Goal: Task Accomplishment & Management: Manage account settings

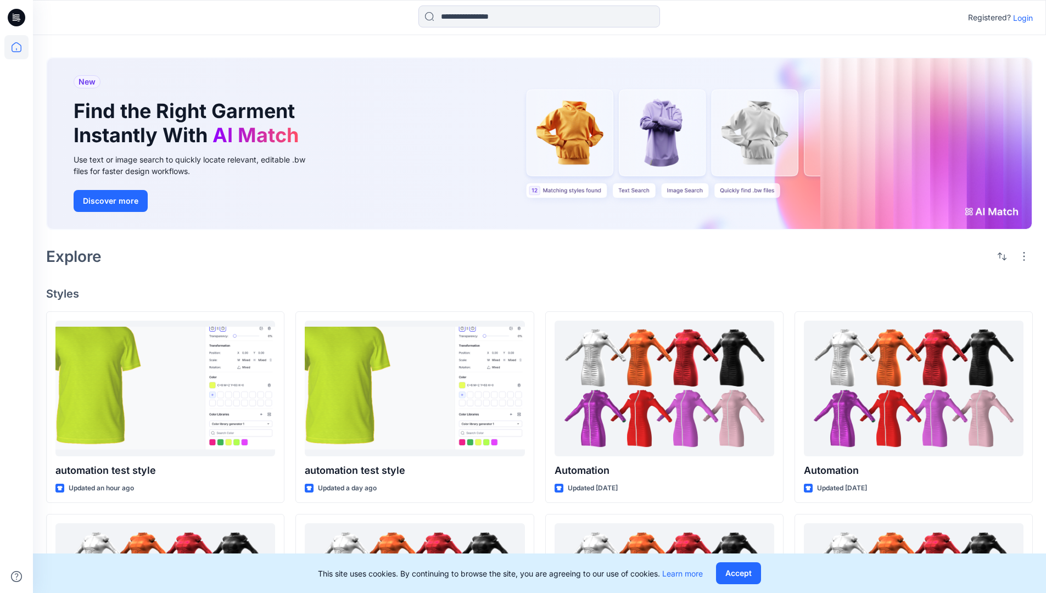
click at [1020, 18] on p "Login" at bounding box center [1023, 18] width 20 height 12
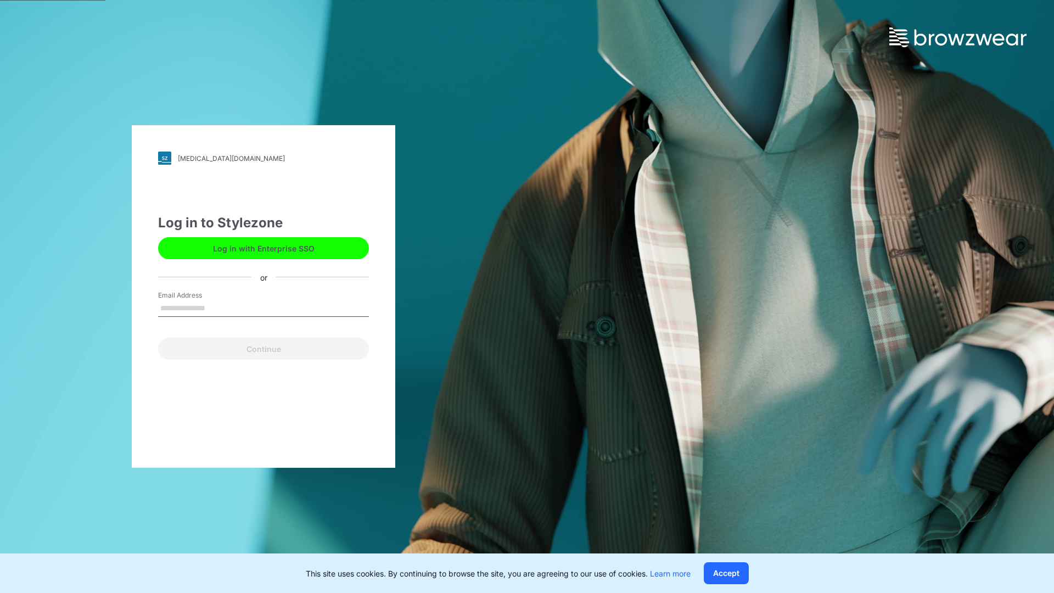
click at [217, 307] on input "Email Address" at bounding box center [263, 308] width 211 height 16
type input "**********"
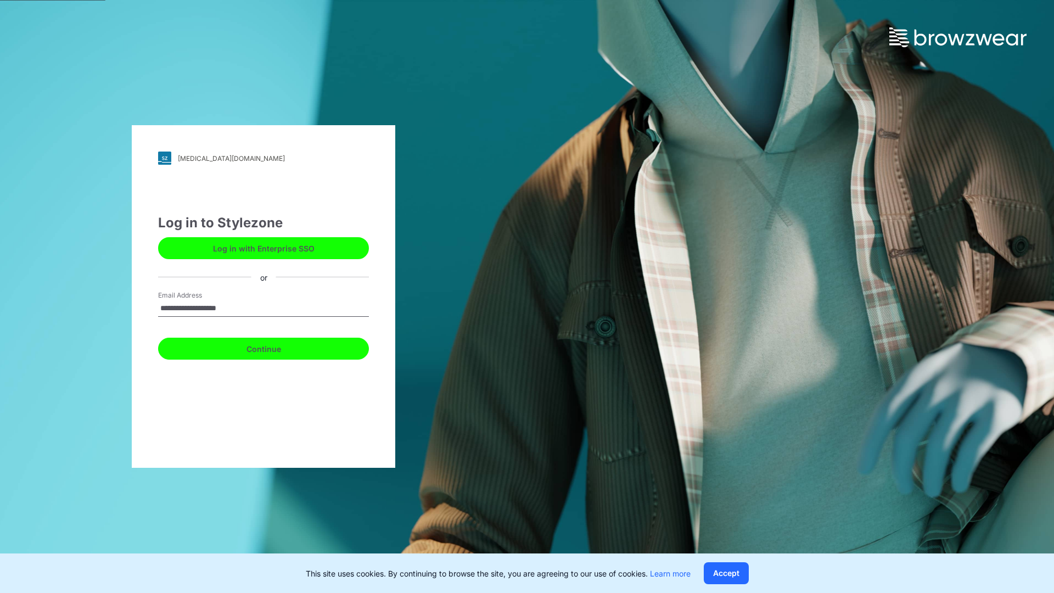
click at [276, 347] on button "Continue" at bounding box center [263, 349] width 211 height 22
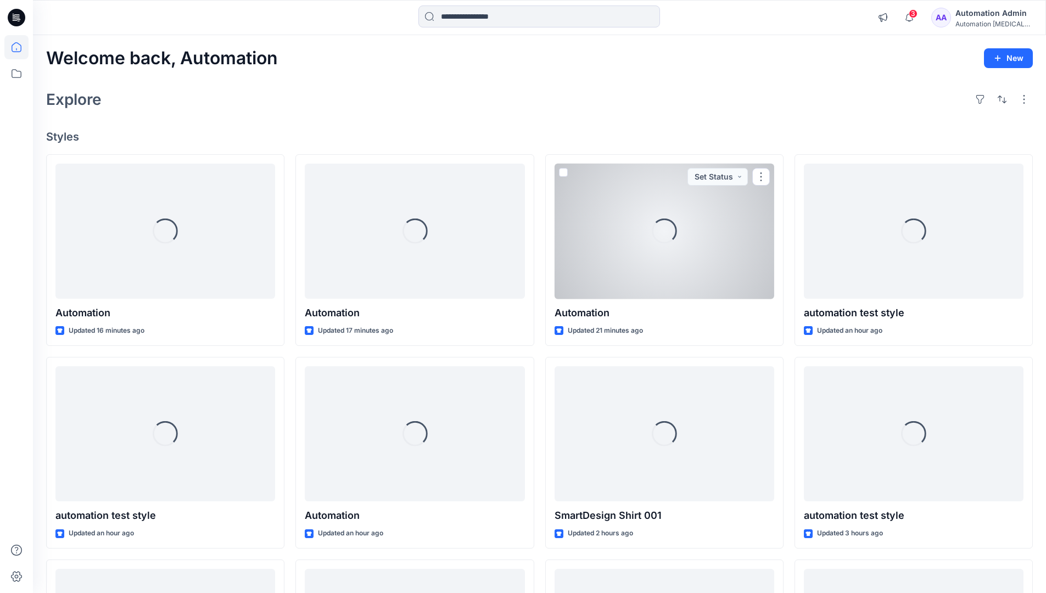
click at [21, 47] on icon at bounding box center [17, 47] width 10 height 10
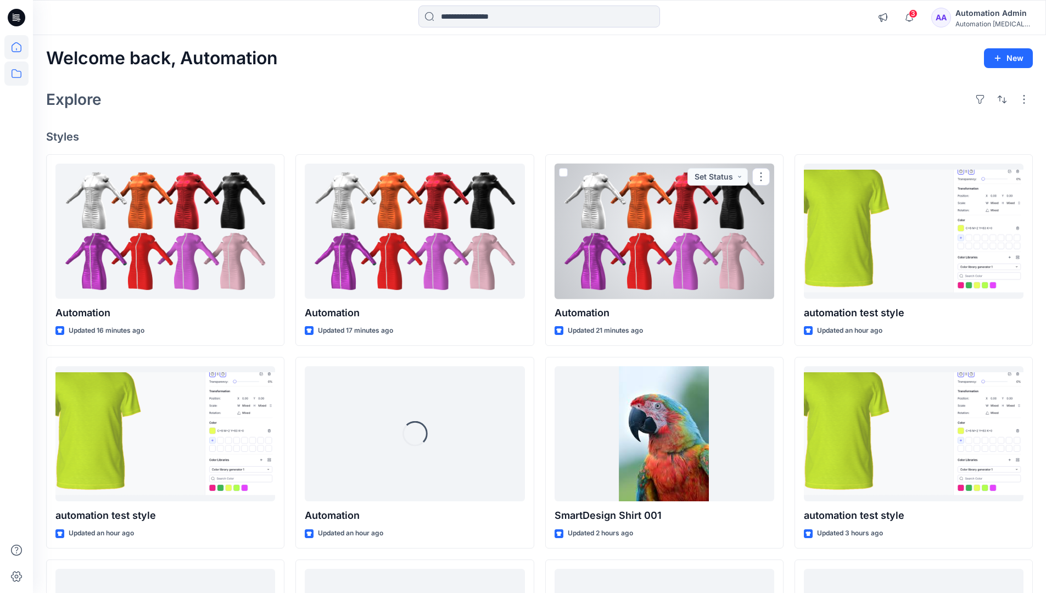
click at [16, 72] on icon at bounding box center [16, 73] width 24 height 24
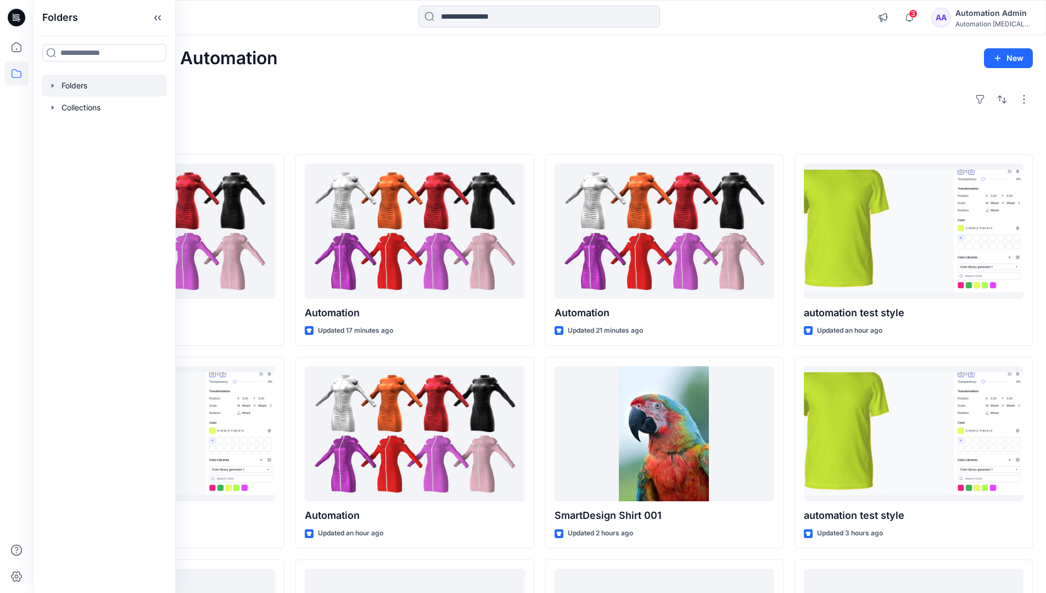
click at [68, 82] on div at bounding box center [104, 86] width 125 height 22
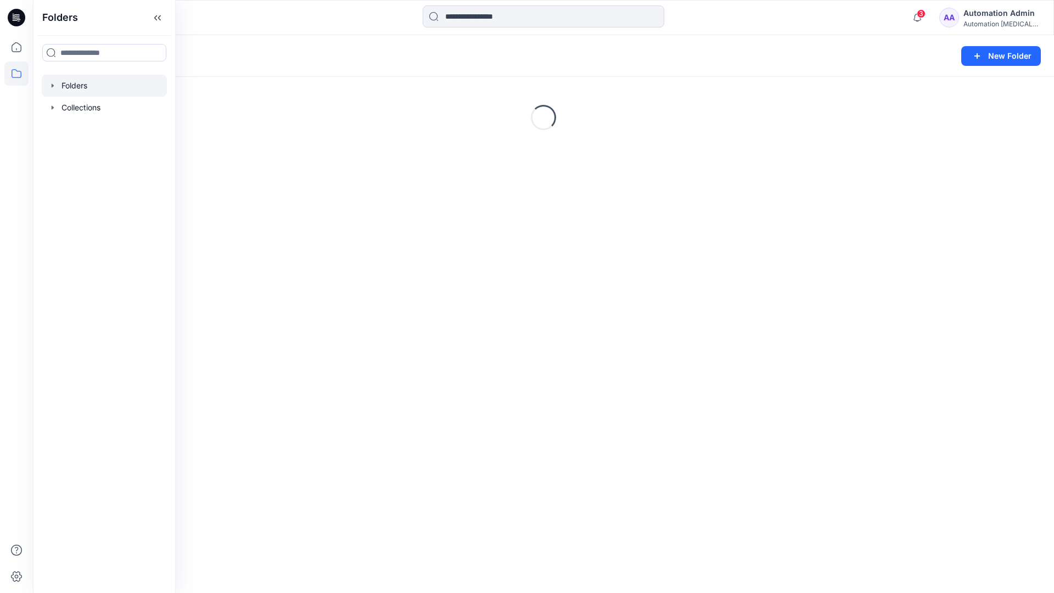
scroll to position [118, 0]
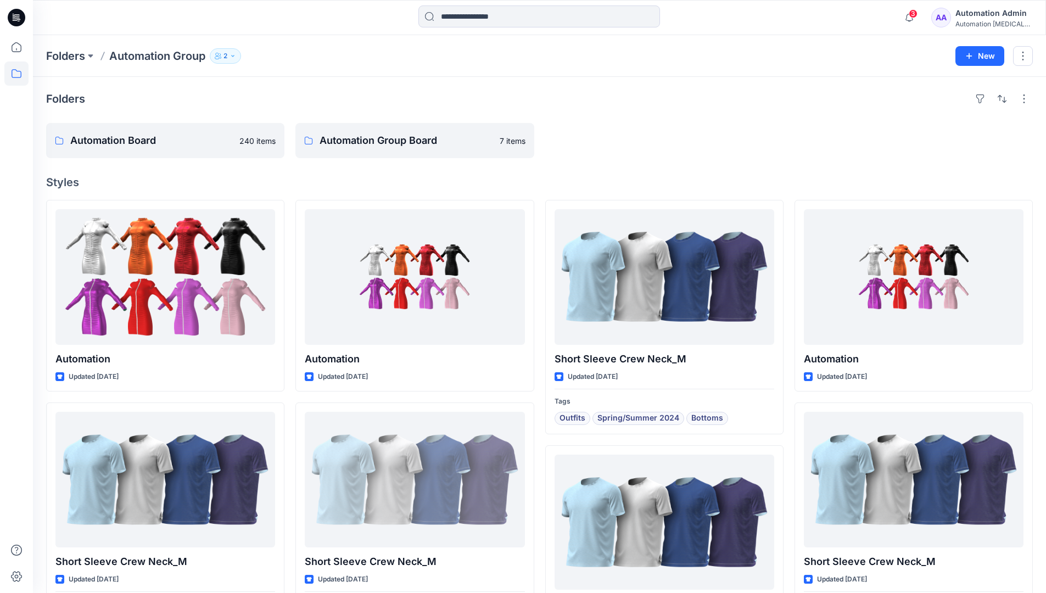
click at [236, 57] on icon "button" at bounding box center [233, 56] width 7 height 7
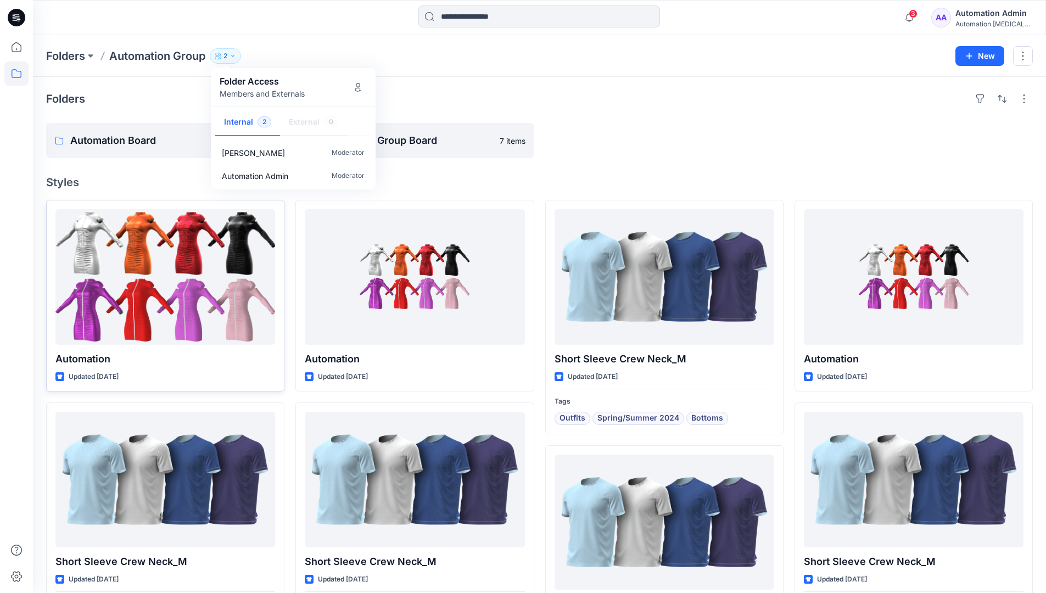
click at [239, 285] on div at bounding box center [165, 277] width 220 height 136
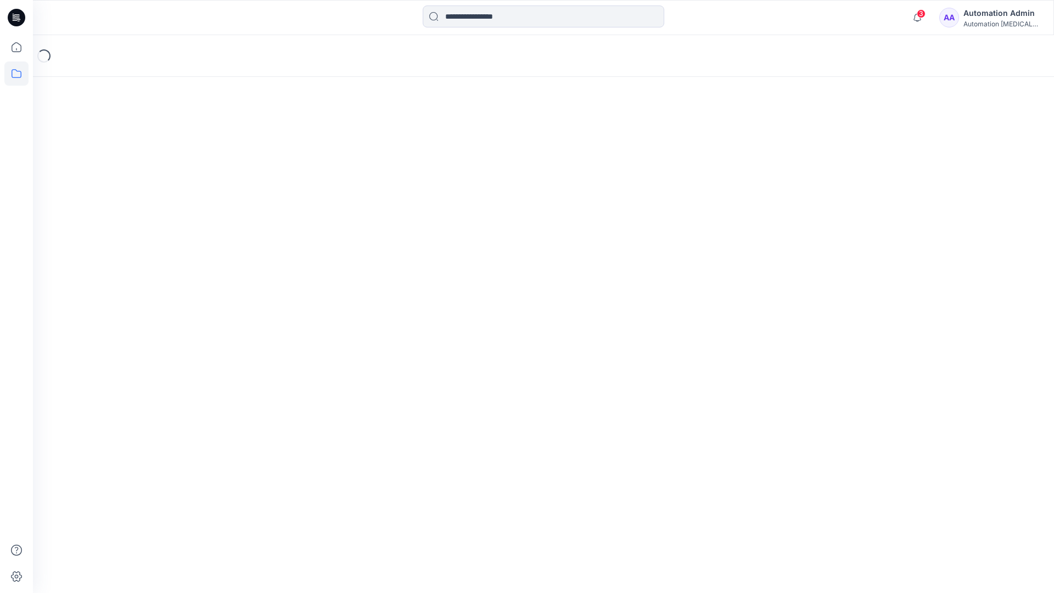
click at [9, 77] on icon at bounding box center [16, 73] width 24 height 24
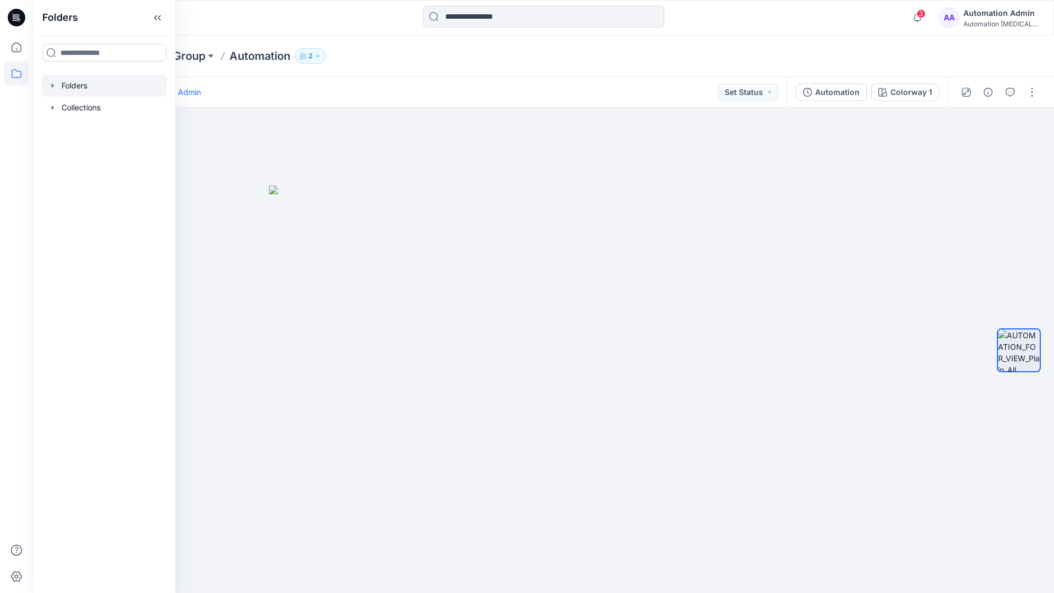
click at [65, 85] on div at bounding box center [104, 86] width 125 height 22
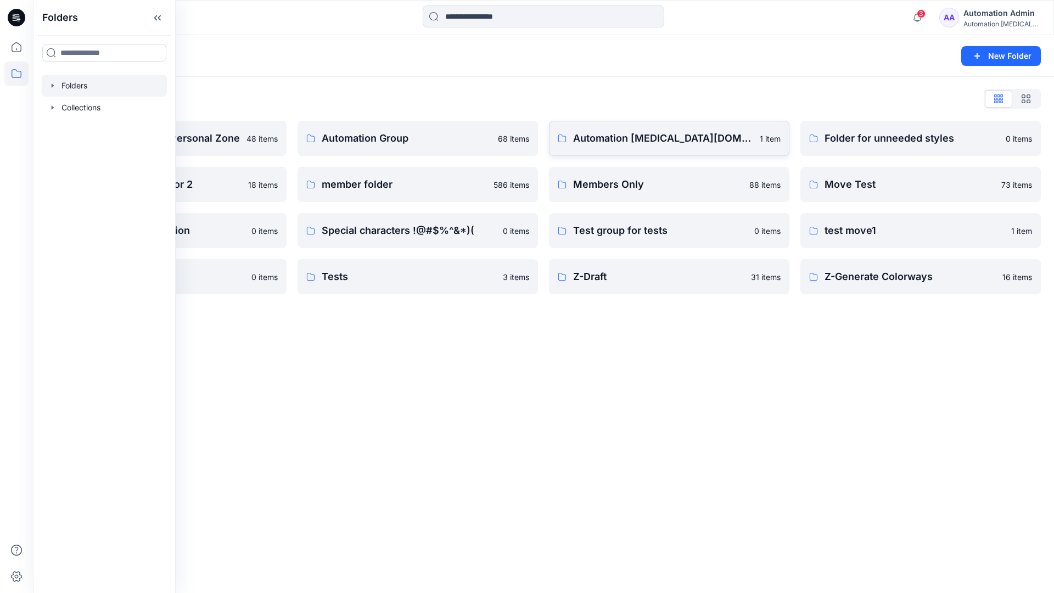
click at [640, 143] on p "Automation testim.io" at bounding box center [663, 138] width 180 height 15
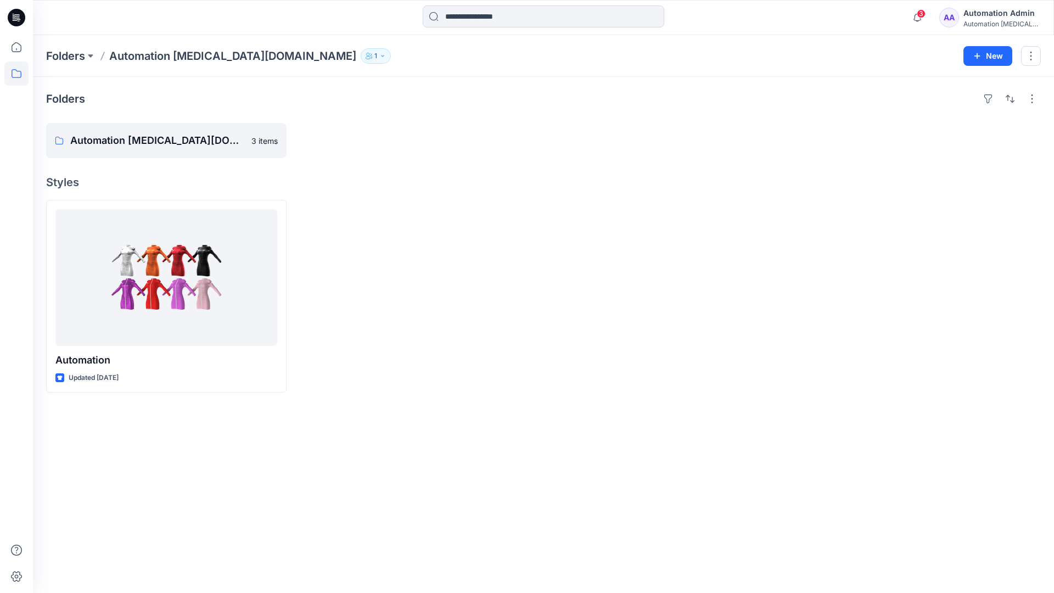
click at [379, 58] on icon "button" at bounding box center [382, 56] width 7 height 7
click at [987, 17] on div "Automation Admin" at bounding box center [1002, 13] width 77 height 13
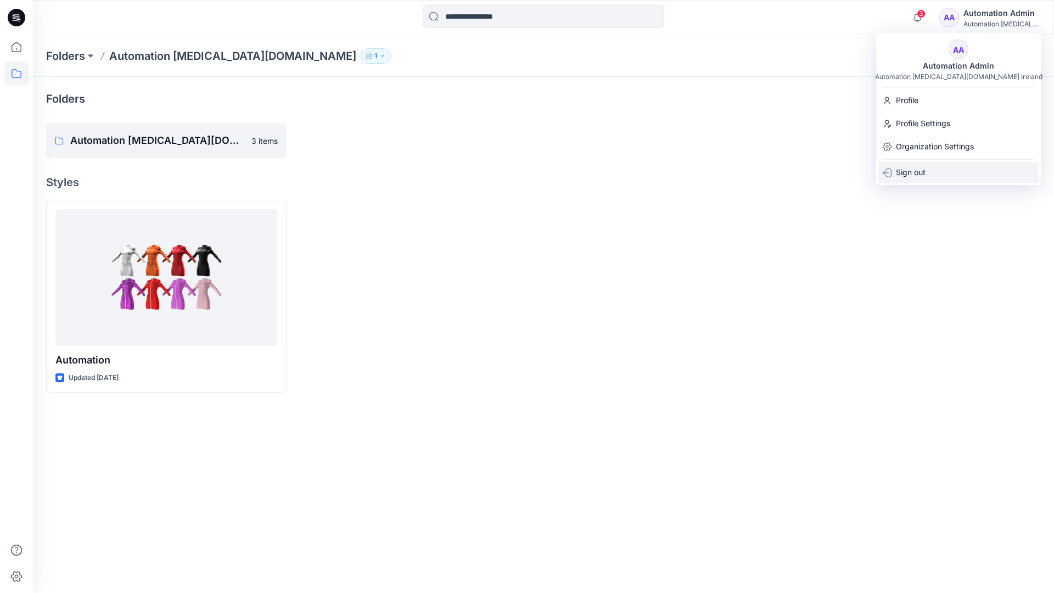
click at [929, 169] on div "Sign out" at bounding box center [959, 172] width 160 height 21
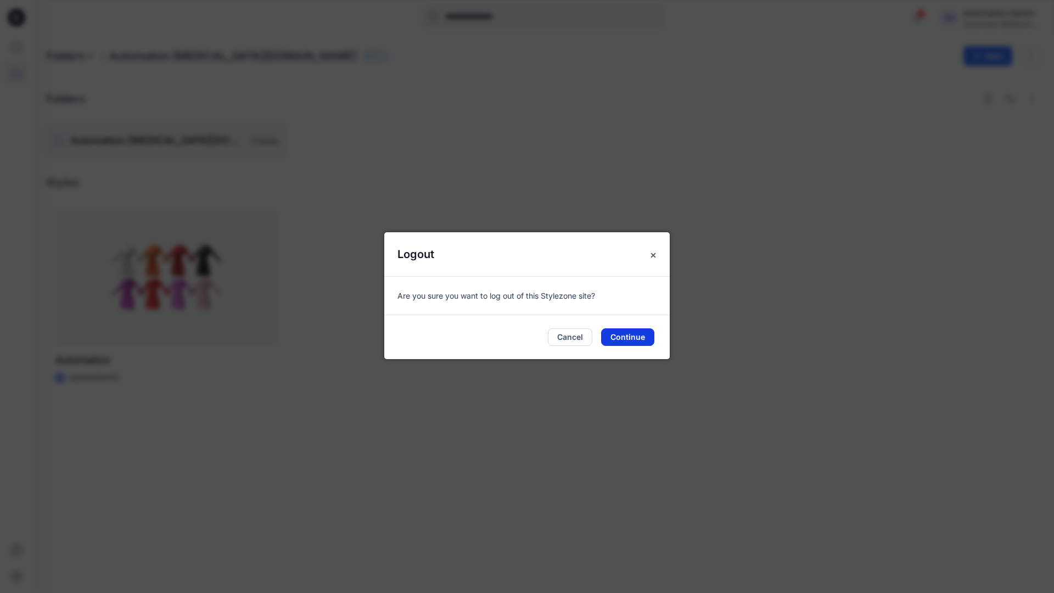
click at [631, 334] on button "Continue" at bounding box center [627, 337] width 53 height 18
